Goal: Task Accomplishment & Management: Complete application form

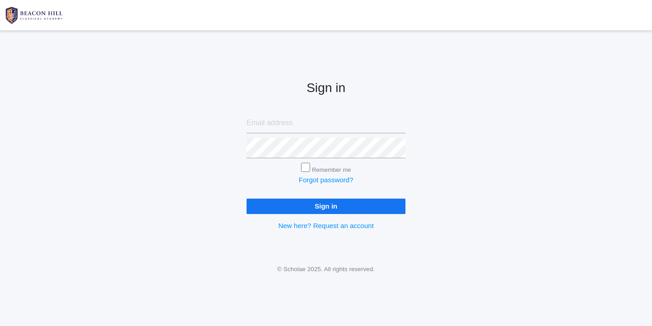
click at [271, 126] on input "email" at bounding box center [326, 123] width 159 height 20
type input "websterjl03@aol.com"
click at [318, 201] on input "Sign in" at bounding box center [326, 206] width 159 height 15
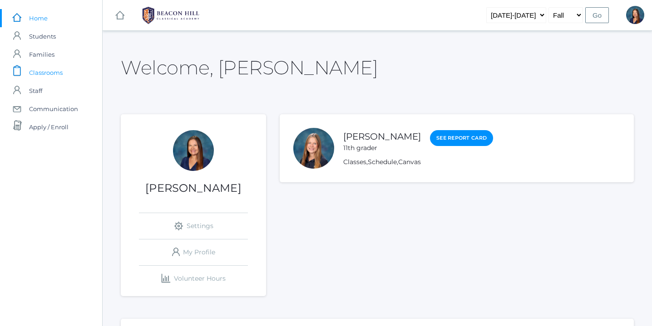
click at [51, 73] on span "Classrooms" at bounding box center [46, 73] width 34 height 18
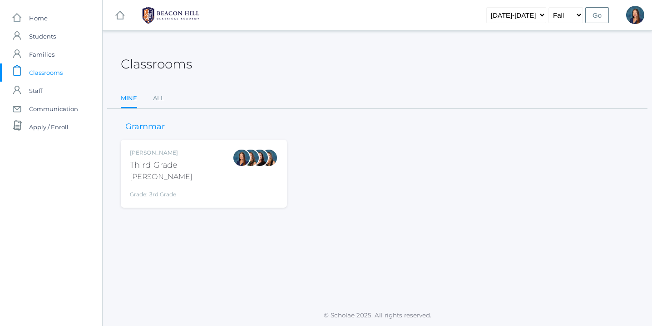
click at [208, 171] on div "[PERSON_NAME] Third Grade [PERSON_NAME] Grade: 3rd Grade 03LA" at bounding box center [204, 174] width 148 height 50
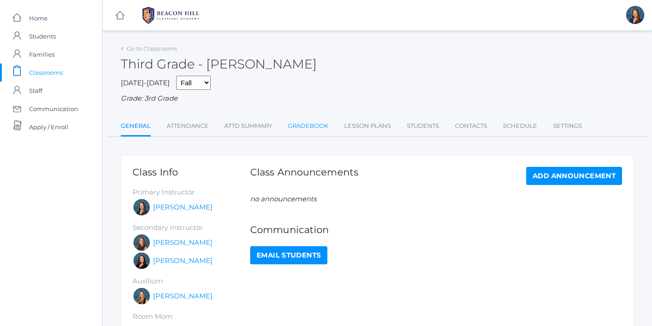
click at [304, 125] on link "Gradebook" at bounding box center [308, 126] width 40 height 18
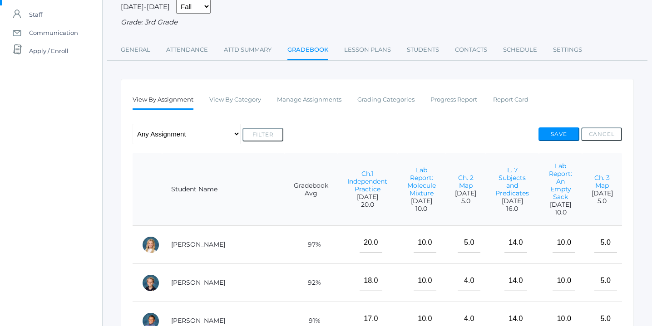
scroll to position [78, 0]
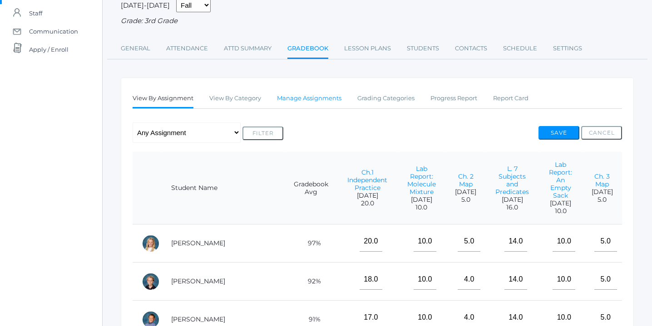
click at [332, 98] on link "Manage Assignments" at bounding box center [309, 98] width 64 height 18
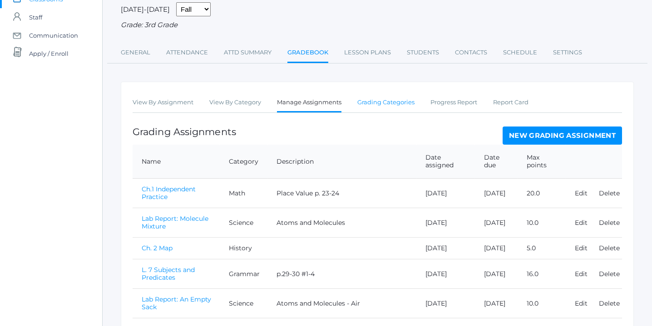
scroll to position [74, 0]
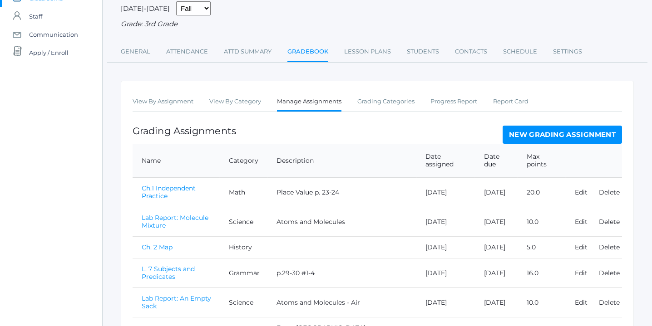
click at [549, 133] on link "New Grading Assignment" at bounding box center [562, 135] width 119 height 18
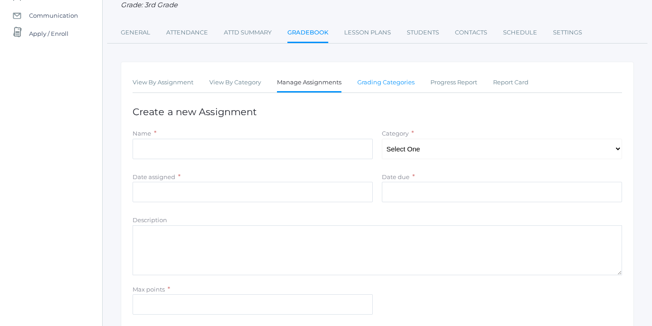
scroll to position [97, 0]
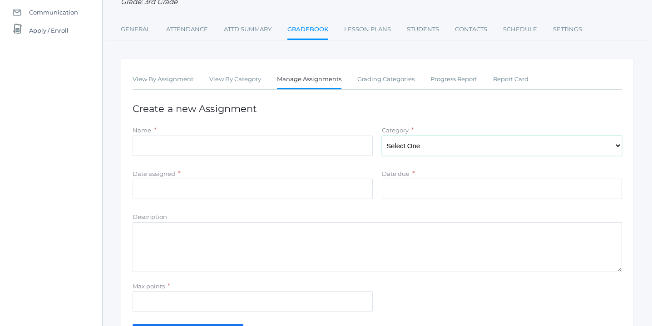
click at [618, 143] on select "Select One Character/Citizenship Math Grammar Literature Latin History Science …" at bounding box center [502, 146] width 240 height 20
select select "1117"
click at [382, 136] on select "Select One Character/Citizenship Math Grammar Literature Latin History Science …" at bounding box center [502, 146] width 240 height 20
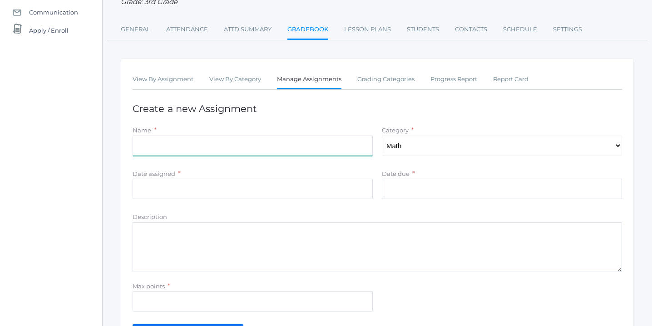
click at [264, 145] on input "Name" at bounding box center [253, 146] width 240 height 20
type input "Ch. 1 Independent Practice"
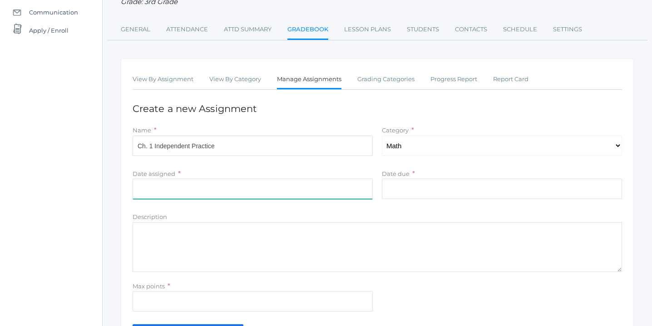
click at [202, 192] on input "Date assigned" at bounding box center [253, 189] width 240 height 20
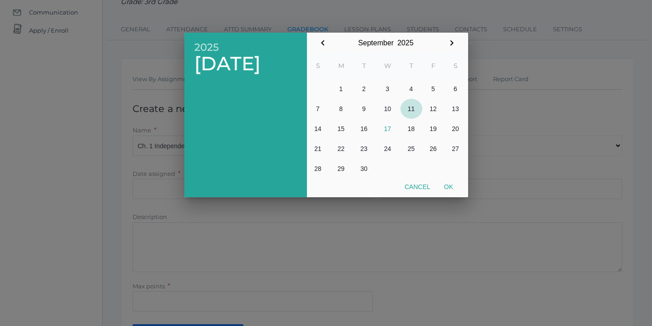
click at [411, 109] on button "11" at bounding box center [411, 109] width 22 height 20
click at [450, 184] on button "Ok" at bounding box center [448, 187] width 23 height 16
type input "2025-09-11"
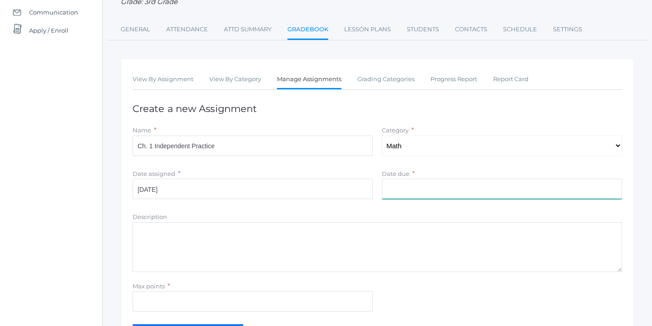
click at [427, 192] on input "Date due" at bounding box center [502, 189] width 240 height 20
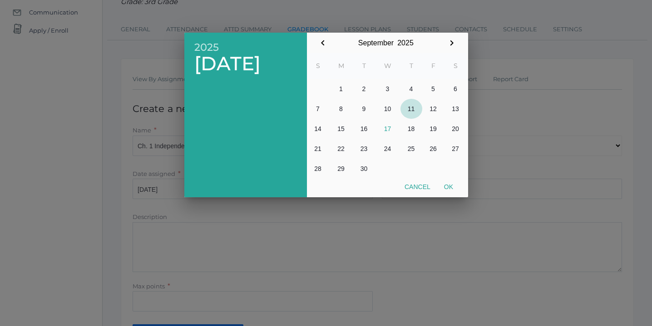
click at [411, 113] on button "11" at bounding box center [411, 109] width 22 height 20
click at [448, 186] on button "Ok" at bounding box center [448, 187] width 23 height 16
type input "2025-09-11"
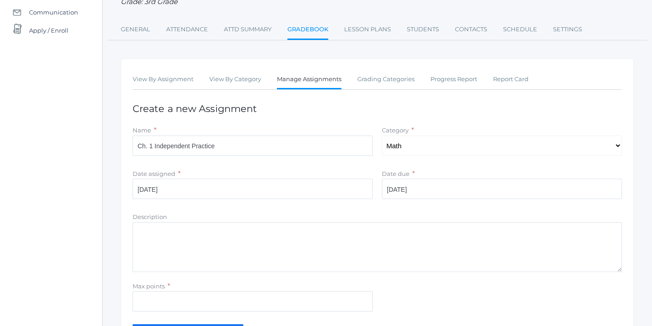
click at [223, 237] on textarea "Description" at bounding box center [377, 247] width 489 height 50
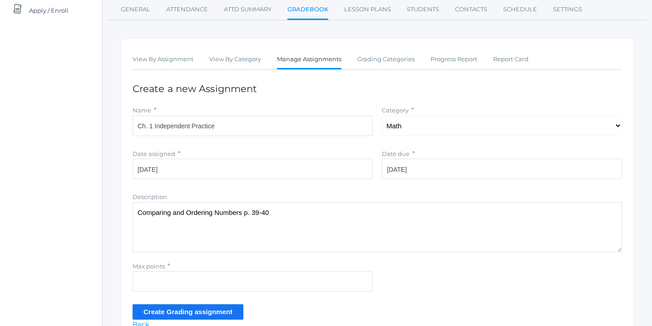
scroll to position [136, 0]
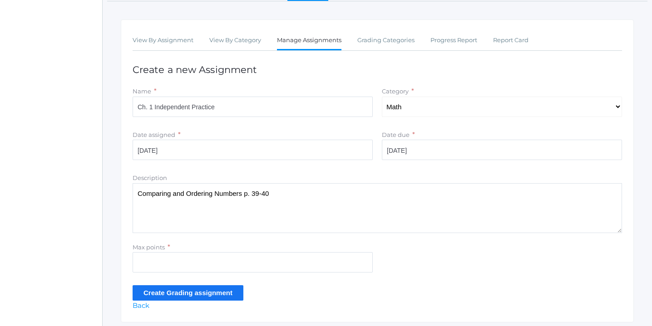
type textarea "Comparing and Ordering Numbers p. 39-40"
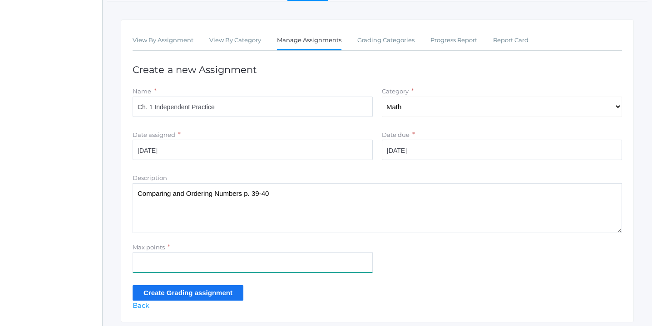
click at [160, 267] on input "Max points" at bounding box center [253, 262] width 240 height 20
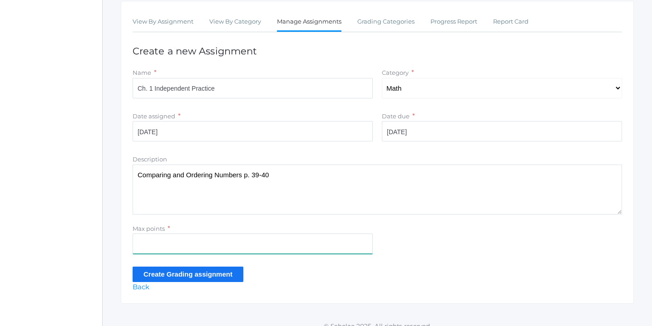
scroll to position [161, 0]
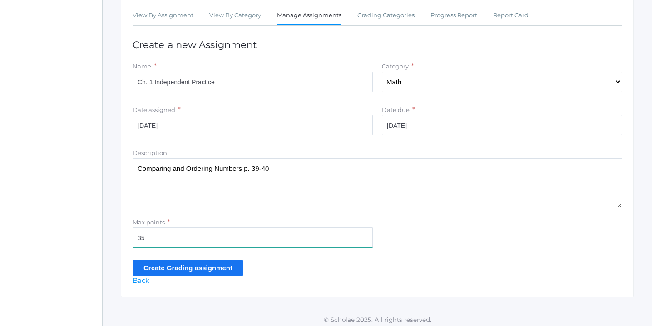
type input "35"
click at [178, 271] on input "Create Grading assignment" at bounding box center [188, 268] width 111 height 15
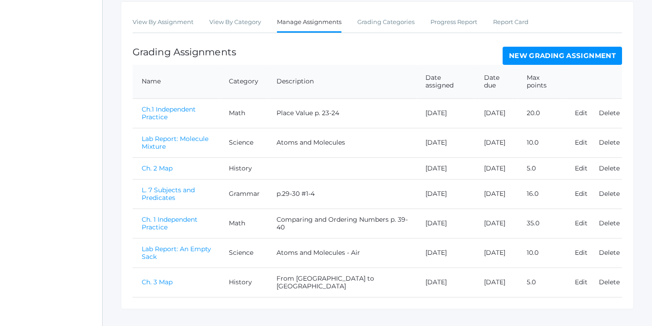
scroll to position [176, 0]
click at [175, 228] on link "Ch. 1 Independent Practice" at bounding box center [170, 223] width 56 height 16
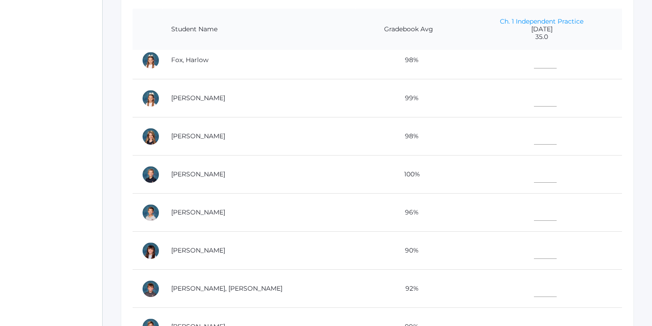
scroll to position [200, 0]
click at [534, 249] on input"] "text" at bounding box center [545, 248] width 23 height 20
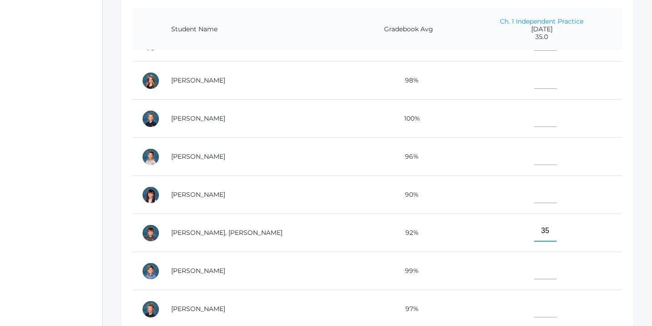
scroll to position [219, 0]
type input"] "35"
click at [534, 268] on input"] "text" at bounding box center [545, 268] width 23 height 20
type input"] "35"
click at [534, 79] on input"] "text" at bounding box center [545, 77] width 23 height 20
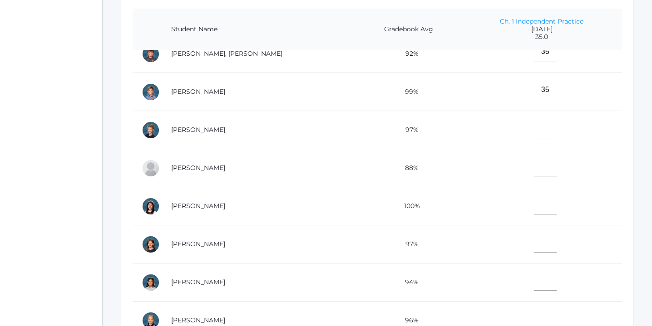
scroll to position [401, 0]
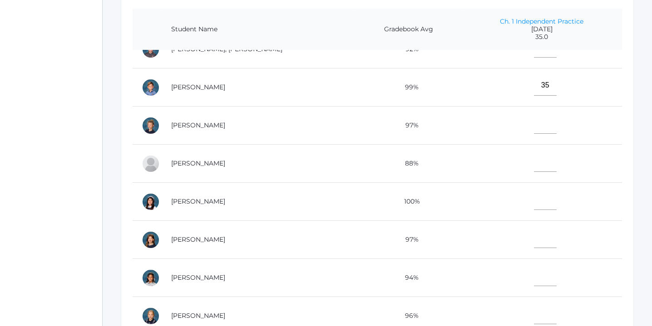
type input"] "35"
click at [534, 234] on input"] "text" at bounding box center [545, 238] width 23 height 20
type input"] "32"
click at [534, 202] on input"] "text" at bounding box center [545, 200] width 23 height 20
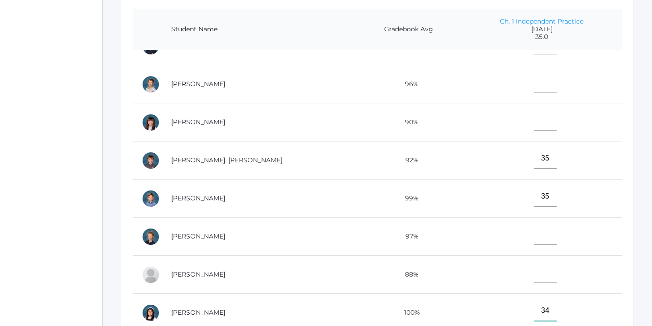
scroll to position [289, 0]
type input"] "34"
click at [534, 237] on input"] "text" at bounding box center [545, 236] width 23 height 20
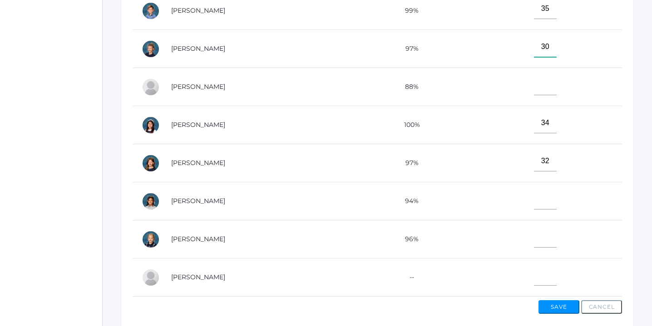
scroll to position [299, 0]
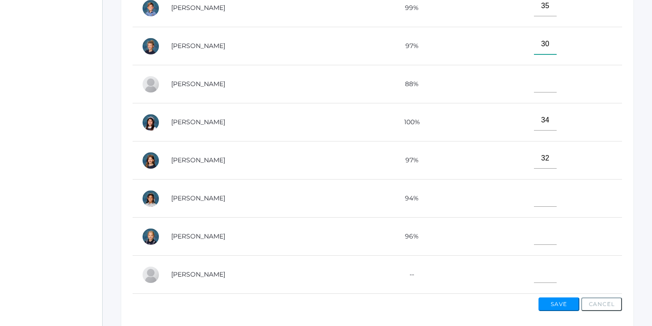
type input"] "30"
click at [534, 195] on input"] "text" at bounding box center [545, 197] width 23 height 20
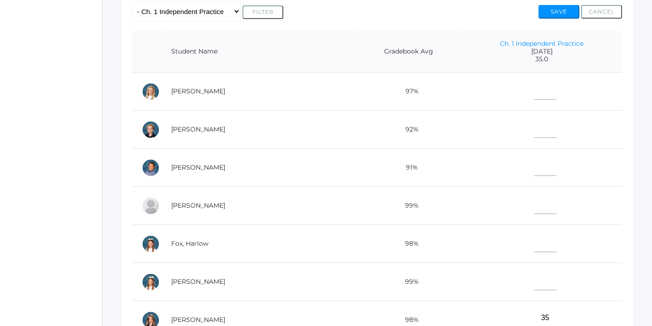
scroll to position [195, 0]
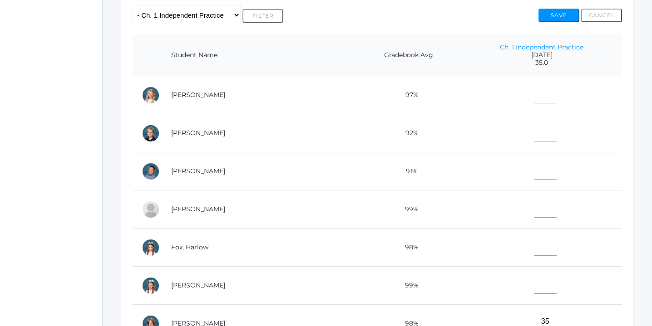
type input"] "32"
click at [534, 91] on input"] "text" at bounding box center [545, 93] width 23 height 20
type input"] "30"
click at [534, 172] on input"] "text" at bounding box center [545, 169] width 23 height 20
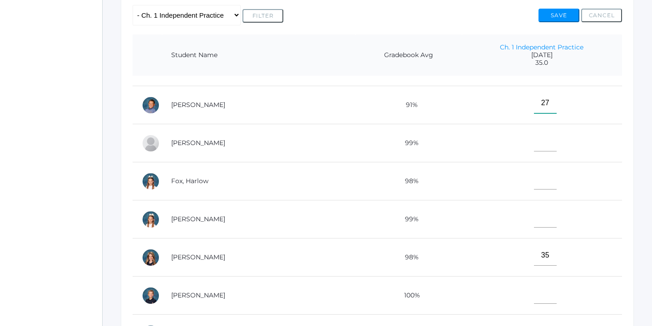
scroll to position [72, 0]
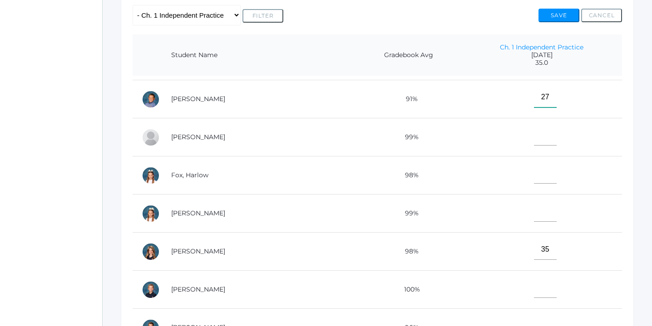
type input"] "27"
click at [534, 214] on input"] "text" at bounding box center [545, 212] width 23 height 20
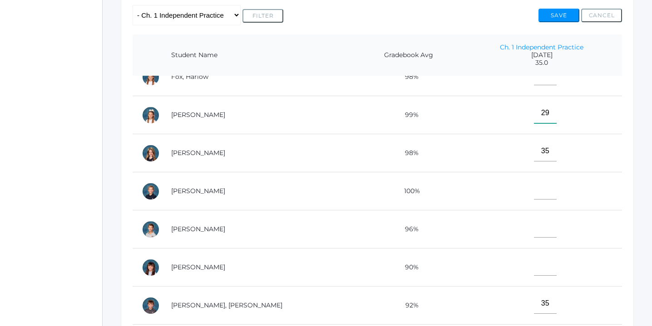
scroll to position [171, 0]
type input"] "29"
click at [534, 228] on input"] "text" at bounding box center [545, 227] width 23 height 20
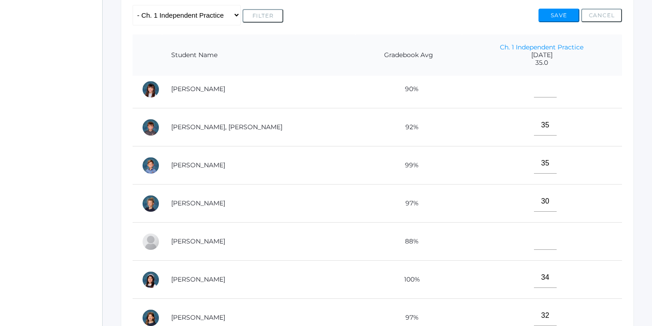
scroll to position [351, 0]
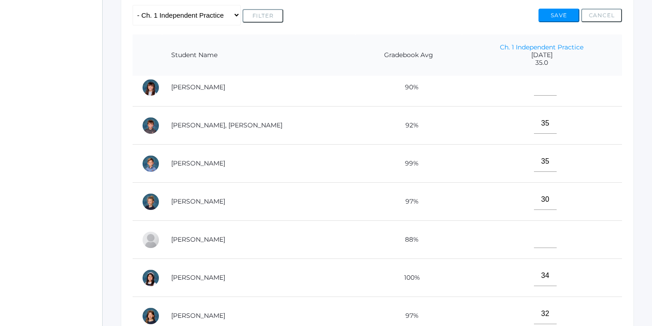
type input"] "32"
click at [534, 237] on input"] "text" at bounding box center [545, 238] width 23 height 20
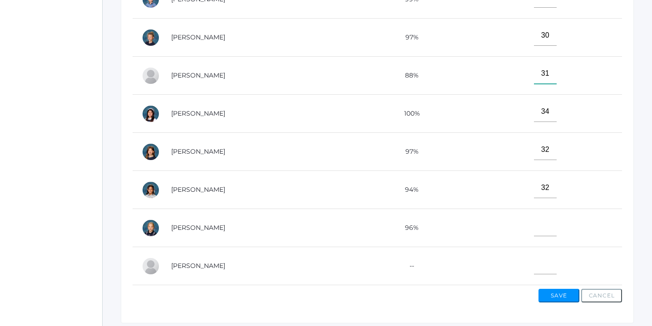
scroll to position [310, 0]
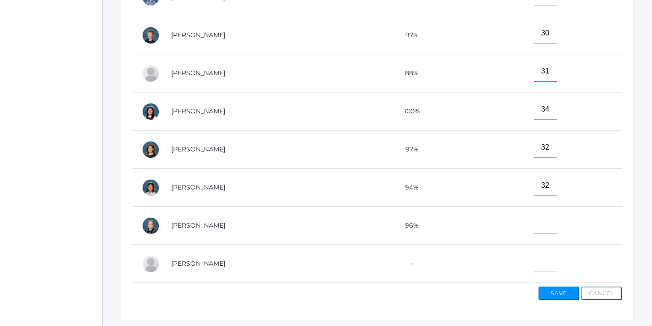
type input"] "31"
click at [534, 222] on input"] "text" at bounding box center [545, 224] width 23 height 20
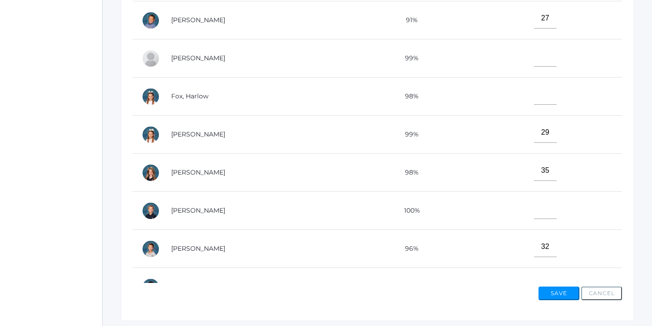
scroll to position [35, 0]
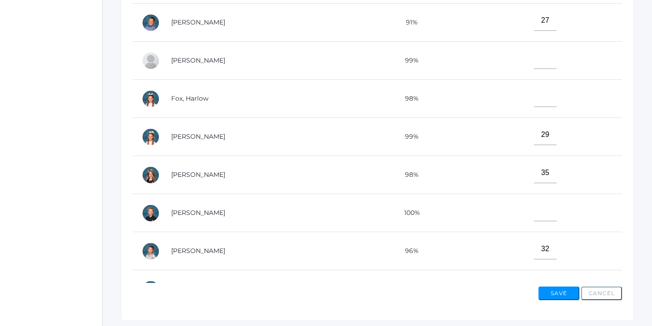
type input"] "31"
click at [534, 59] on input"] "text" at bounding box center [545, 59] width 23 height 20
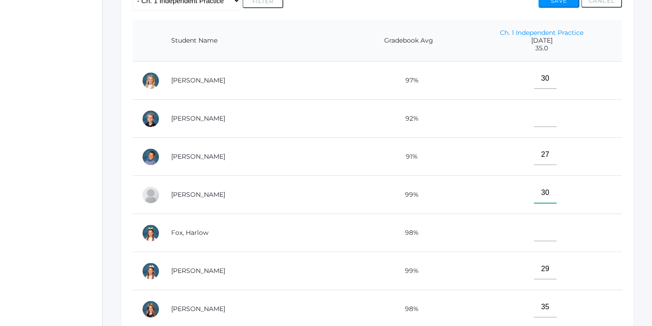
scroll to position [212, 0]
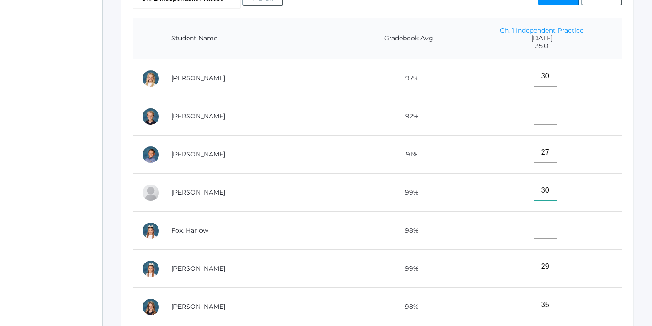
type input"] "30"
click at [534, 115] on input"] "text" at bounding box center [545, 114] width 23 height 20
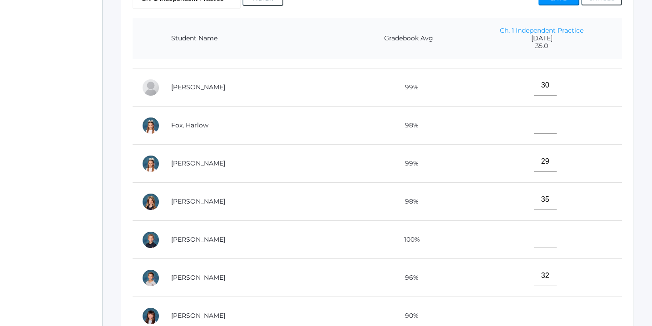
scroll to position [119, 0]
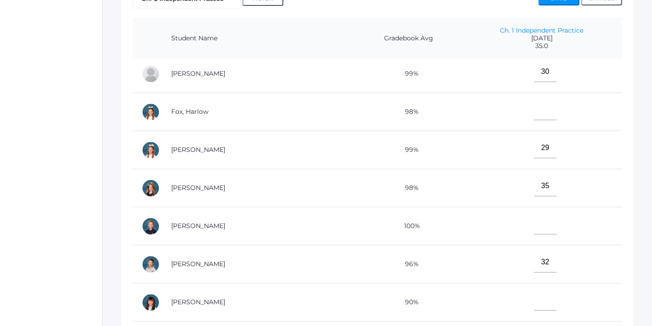
type input"] "35"
click at [534, 227] on input"] "text" at bounding box center [545, 224] width 23 height 20
type input"] "35"
click at [534, 110] on input"] "text" at bounding box center [545, 110] width 23 height 20
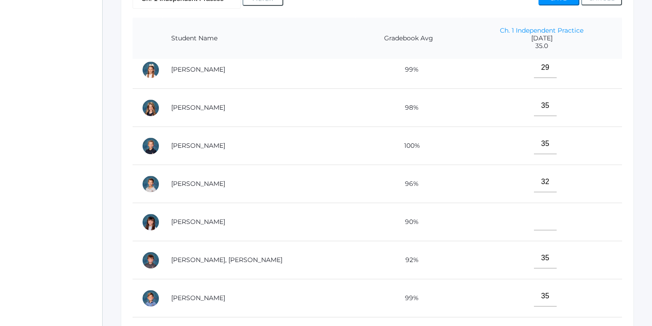
scroll to position [212, 0]
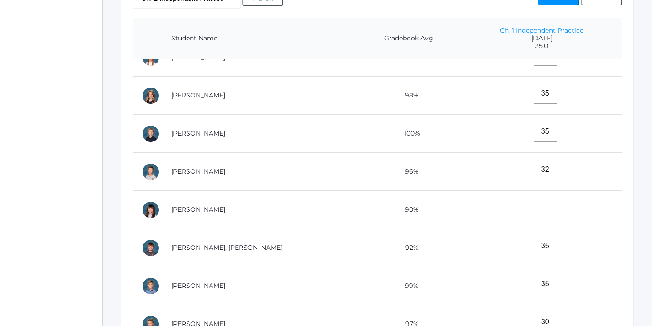
type input"] "32"
click at [534, 212] on input"] "text" at bounding box center [545, 208] width 23 height 20
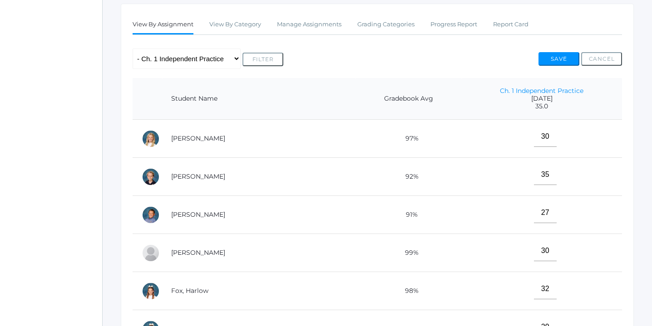
scroll to position [150, 0]
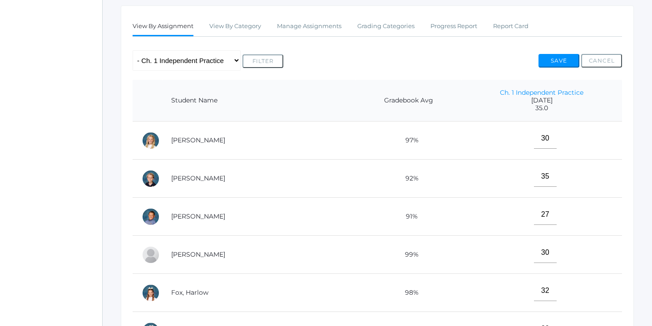
type input"] "35"
click at [557, 60] on button "Save" at bounding box center [559, 61] width 41 height 14
